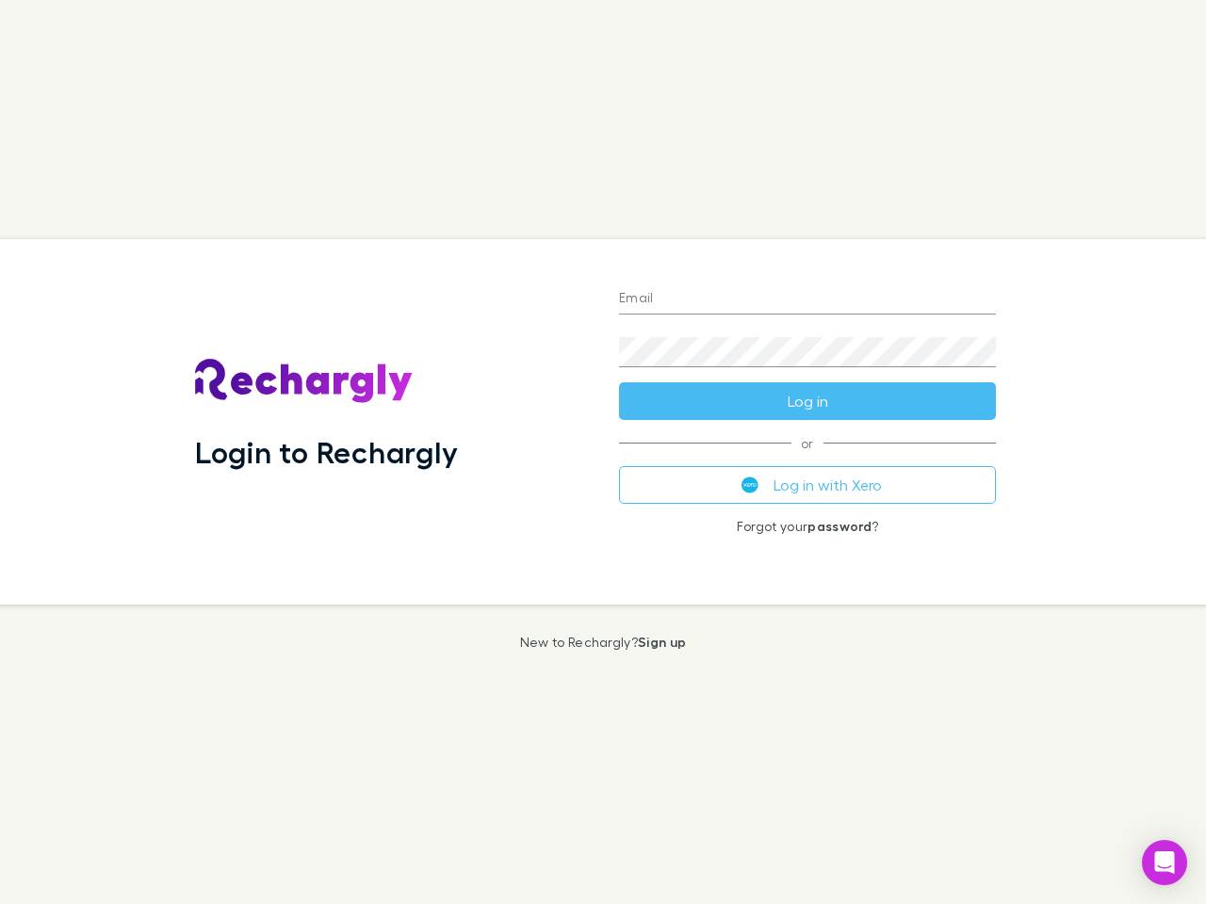
click at [603, 452] on div "Login to Rechargly" at bounding box center [392, 421] width 424 height 365
click at [807, 300] on input "Email" at bounding box center [807, 299] width 377 height 30
click at [807, 401] on form "Email Password Log in" at bounding box center [807, 344] width 377 height 151
click at [807, 485] on div "Email Password Log in or Log in with Xero Forgot your password ?" at bounding box center [807, 421] width 407 height 365
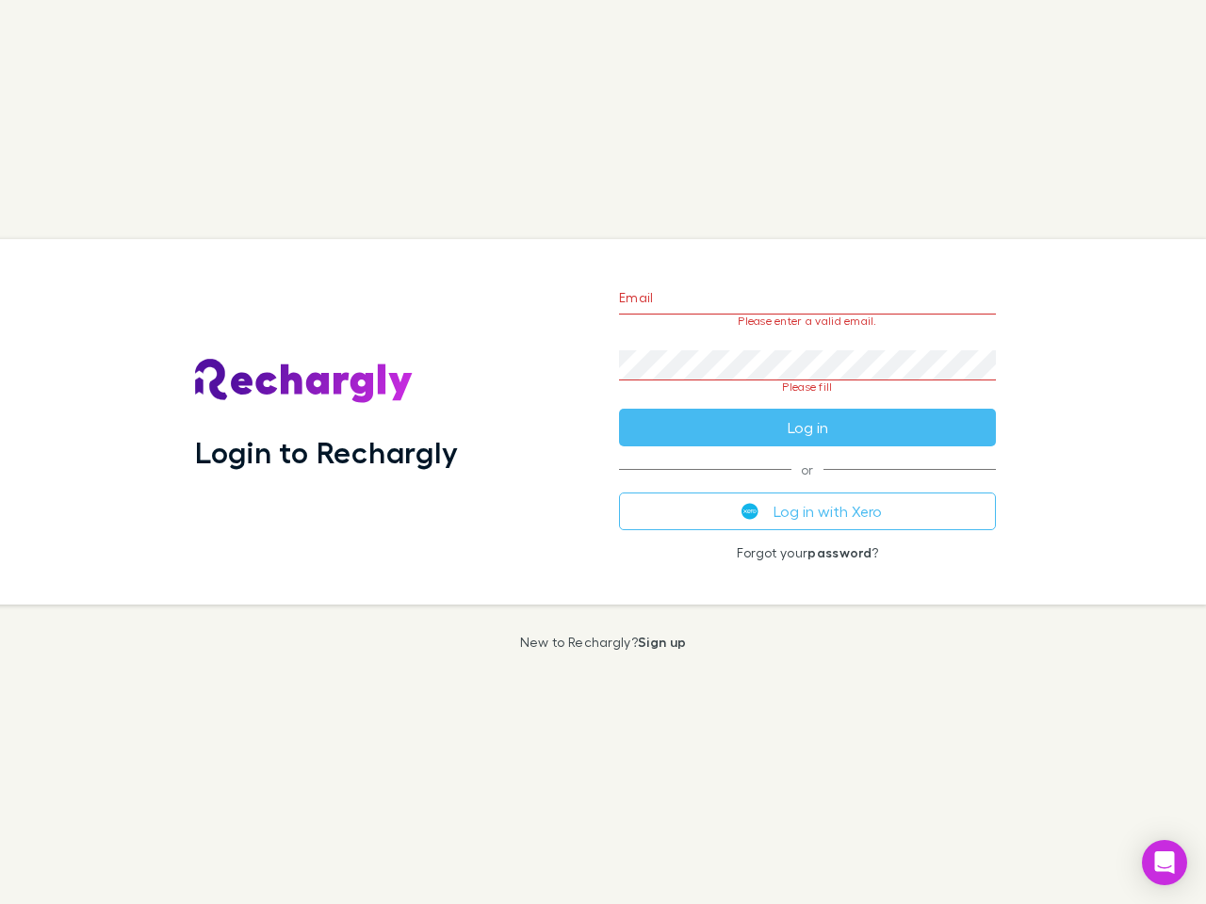
click at [1164, 863] on icon "Open Intercom Messenger" at bounding box center [1165, 863] width 20 height 23
